Goal: Consume media (video, audio)

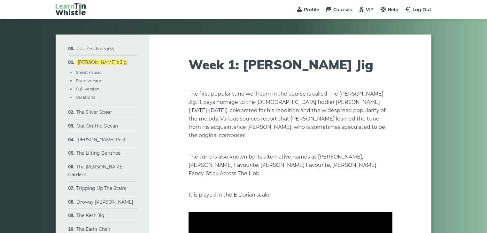
type input "****"
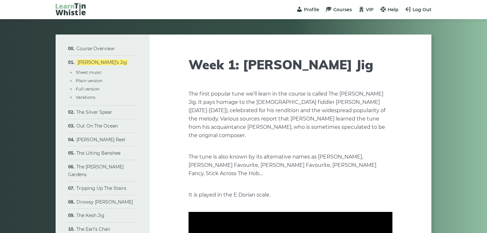
type input "****"
